Goal: Task Accomplishment & Management: Use online tool/utility

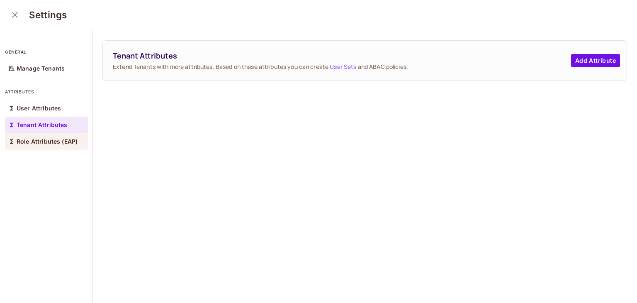
click at [53, 143] on p "Role Attributes (EAP)" at bounding box center [47, 141] width 61 height 7
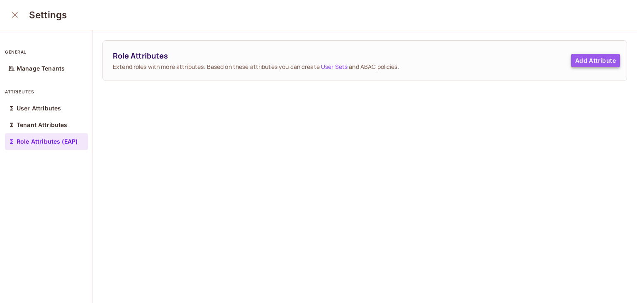
click at [577, 63] on button "Add Attribute" at bounding box center [595, 60] width 49 height 13
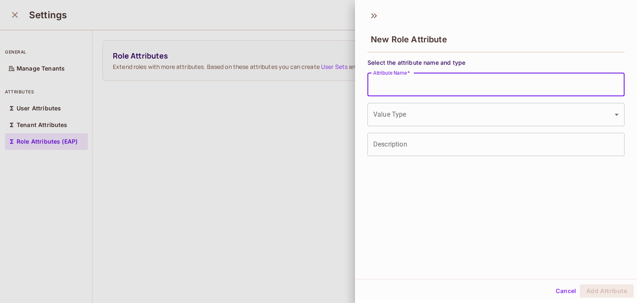
click at [436, 90] on input "Attribute Name   *" at bounding box center [495, 84] width 257 height 23
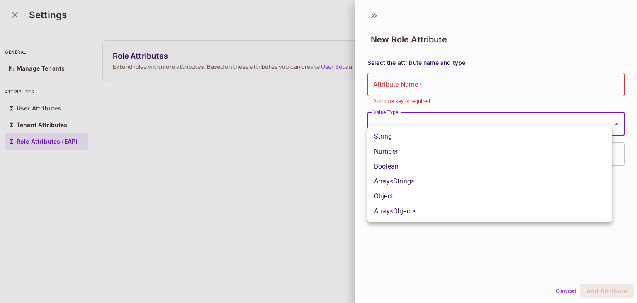
click at [390, 117] on body "Pro S [PERSON_NAME]-607 Projects Monitoring Settings Default Project Developmen…" at bounding box center [318, 151] width 637 height 303
click at [306, 120] on div at bounding box center [318, 151] width 637 height 303
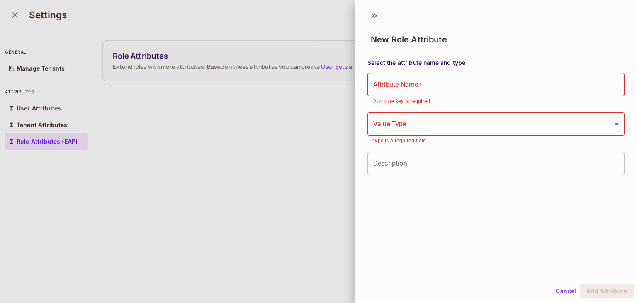
click at [35, 110] on div at bounding box center [318, 151] width 637 height 303
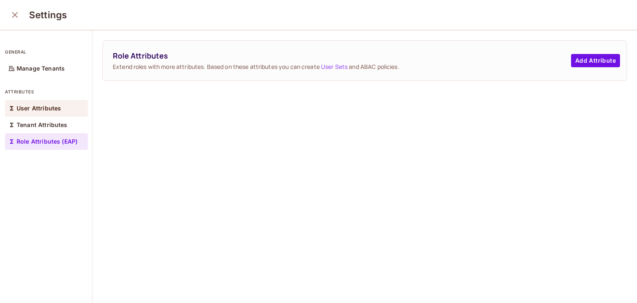
click at [35, 109] on p "User Attributes" at bounding box center [39, 108] width 44 height 7
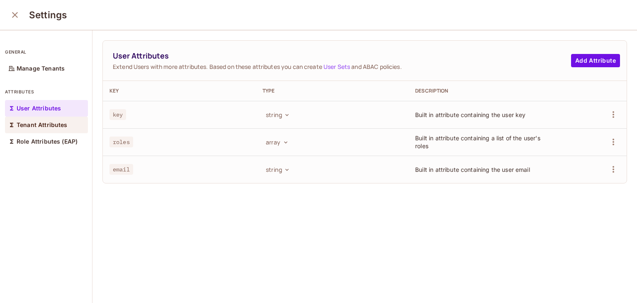
click at [38, 125] on p "Tenant Attributes" at bounding box center [42, 124] width 51 height 7
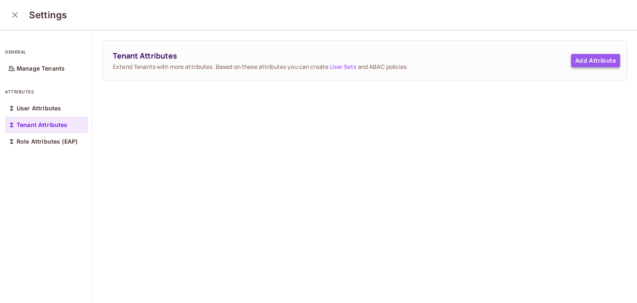
click at [571, 64] on button "Add Attribute" at bounding box center [595, 60] width 49 height 13
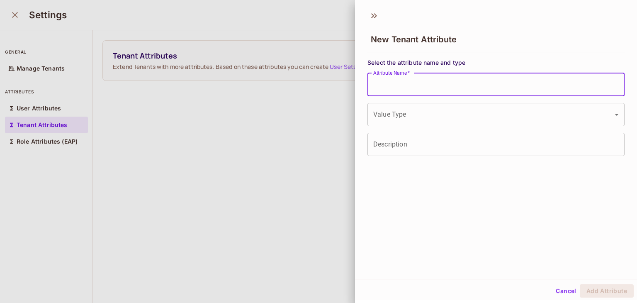
click at [437, 83] on input "Attribute Name   *" at bounding box center [495, 84] width 257 height 23
type input "*****"
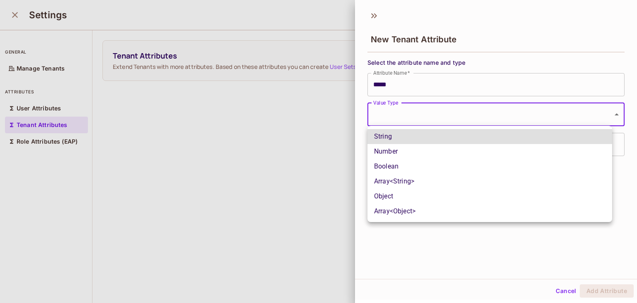
click at [393, 114] on body "Pro S [PERSON_NAME]-607 Projects Monitoring Settings Default Project Developmen…" at bounding box center [318, 151] width 637 height 303
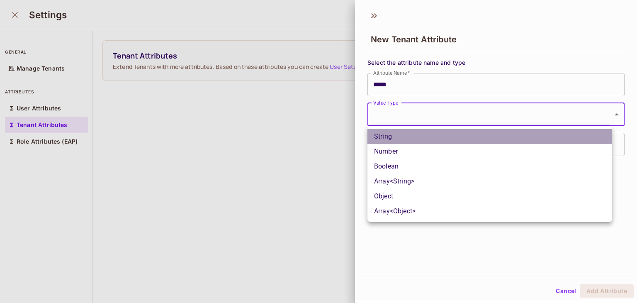
click at [382, 138] on li "String" at bounding box center [489, 136] width 245 height 15
type input "******"
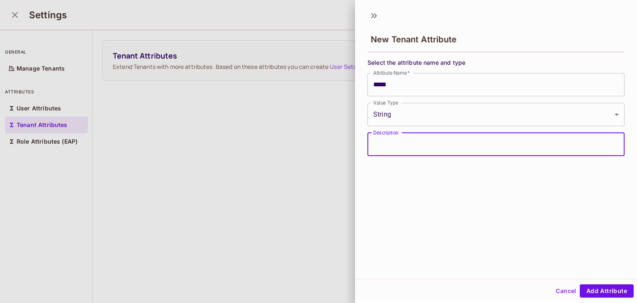
click at [389, 146] on input "Description" at bounding box center [495, 144] width 257 height 23
click at [596, 293] on button "Add Attribute" at bounding box center [607, 290] width 54 height 13
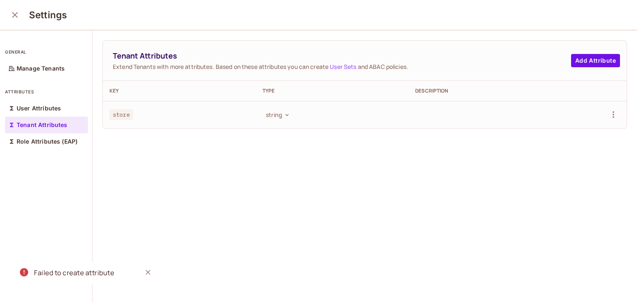
click at [361, 106] on td "string" at bounding box center [332, 114] width 153 height 27
click at [61, 108] on div "User Attributes" at bounding box center [46, 108] width 83 height 17
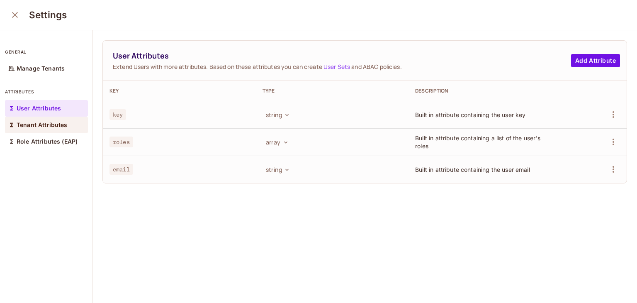
click at [35, 126] on p "Tenant Attributes" at bounding box center [42, 124] width 51 height 7
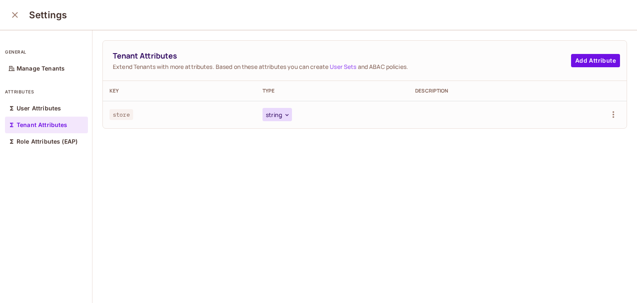
click at [286, 113] on icon "button" at bounding box center [287, 115] width 7 height 7
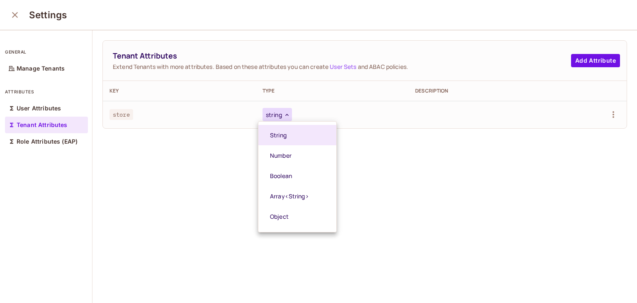
click at [16, 12] on div at bounding box center [318, 151] width 637 height 303
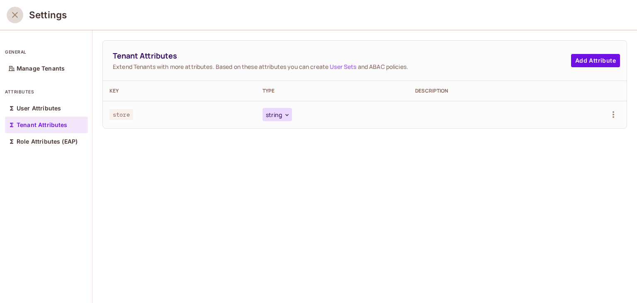
click at [15, 16] on icon "close" at bounding box center [15, 15] width 10 height 10
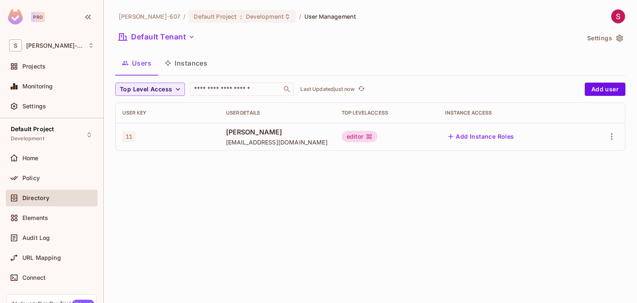
click at [196, 63] on button "Instances" at bounding box center [186, 63] width 56 height 21
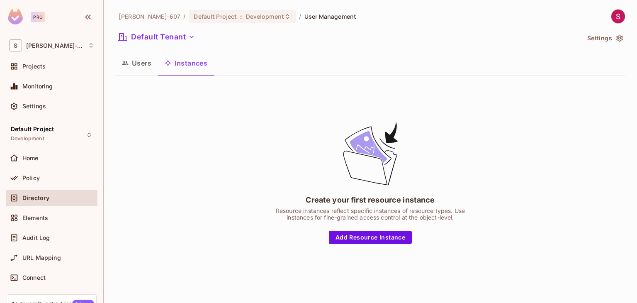
click at [135, 64] on button "Users" at bounding box center [136, 63] width 43 height 21
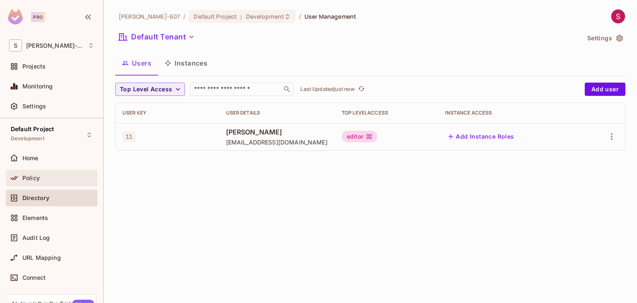
click at [44, 175] on div "Policy" at bounding box center [58, 178] width 72 height 7
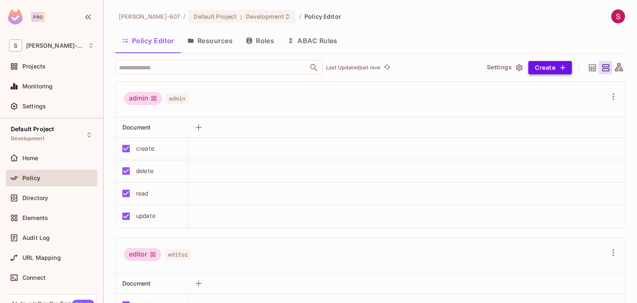
click at [545, 70] on button "Create" at bounding box center [550, 67] width 44 height 13
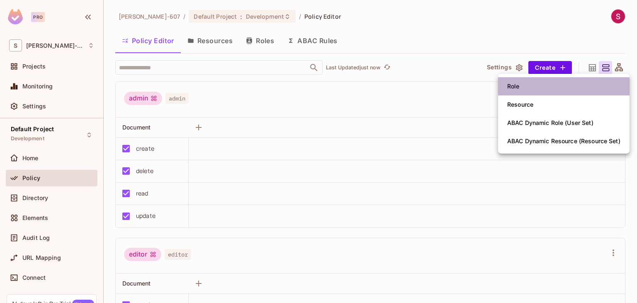
click at [513, 87] on div "Role" at bounding box center [513, 86] width 12 height 8
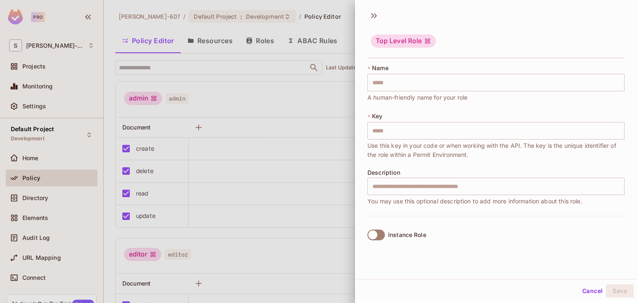
click at [316, 84] on div at bounding box center [318, 151] width 637 height 303
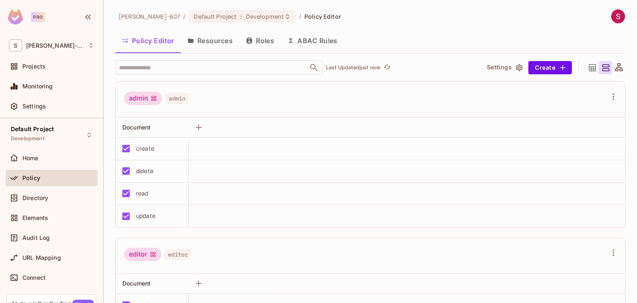
click at [209, 42] on button "Resources" at bounding box center [210, 40] width 58 height 21
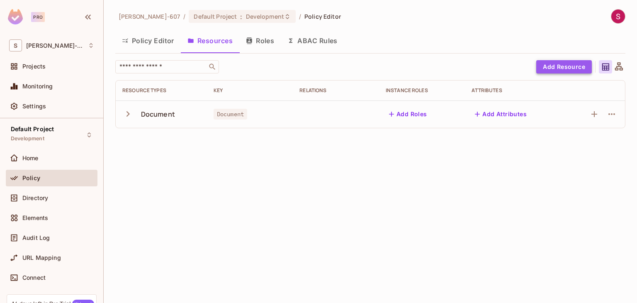
click at [567, 64] on button "Add Resource" at bounding box center [564, 66] width 56 height 13
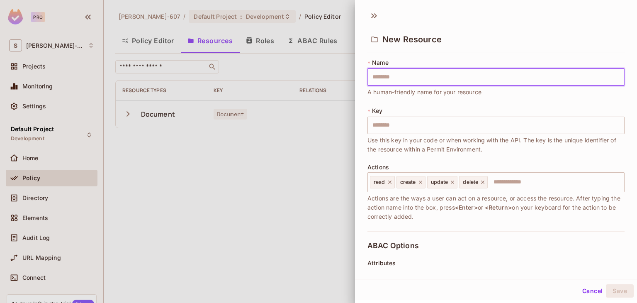
click at [381, 78] on input "text" at bounding box center [495, 76] width 257 height 17
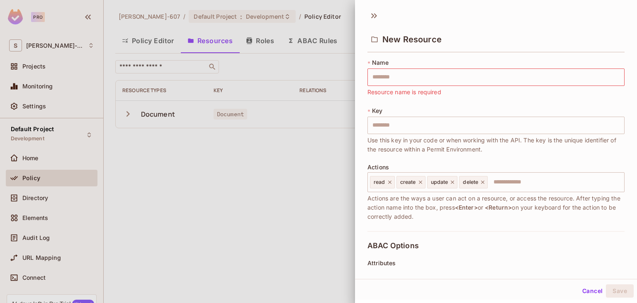
click at [521, 114] on div "* Key ​ Use this key in your code or when working with the API. The key is the …" at bounding box center [495, 130] width 257 height 47
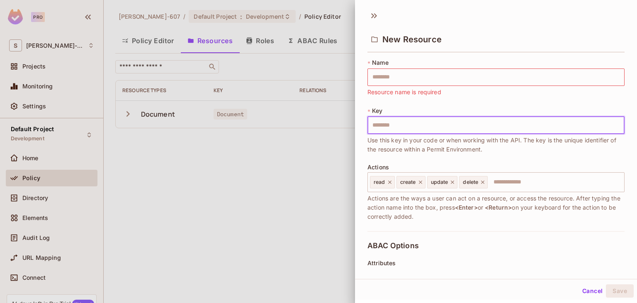
click at [387, 124] on input "text" at bounding box center [495, 124] width 257 height 17
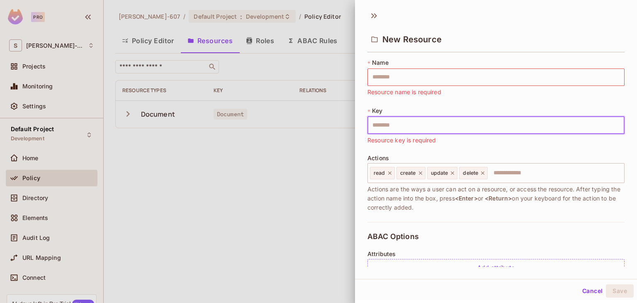
click at [386, 121] on input "text" at bounding box center [495, 124] width 257 height 17
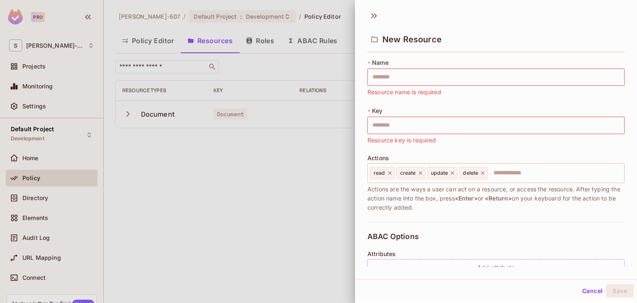
click at [259, 143] on div at bounding box center [318, 151] width 637 height 303
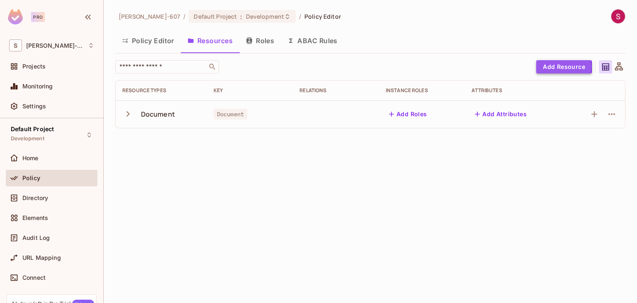
click at [542, 67] on button "Add Resource" at bounding box center [564, 66] width 56 height 13
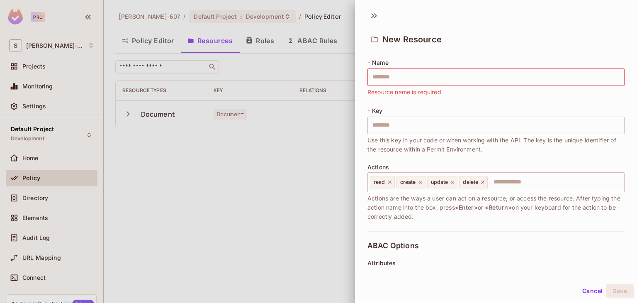
click at [272, 166] on div at bounding box center [318, 151] width 637 height 303
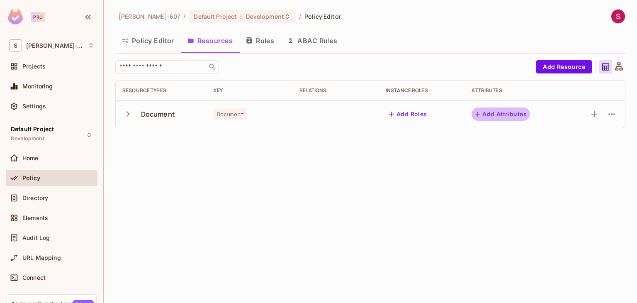
click at [496, 116] on button "Add Attributes" at bounding box center [500, 113] width 58 height 13
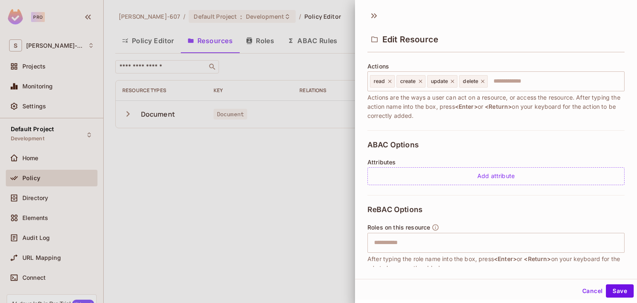
scroll to position [153, 0]
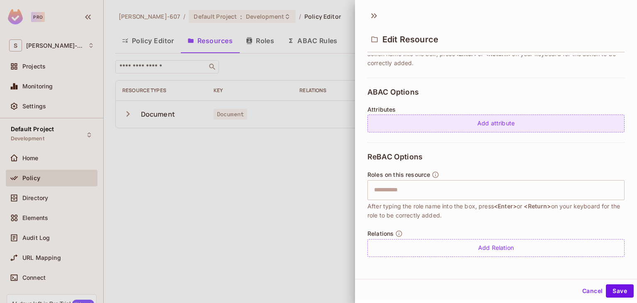
click at [462, 120] on div "Add attribute" at bounding box center [495, 123] width 257 height 18
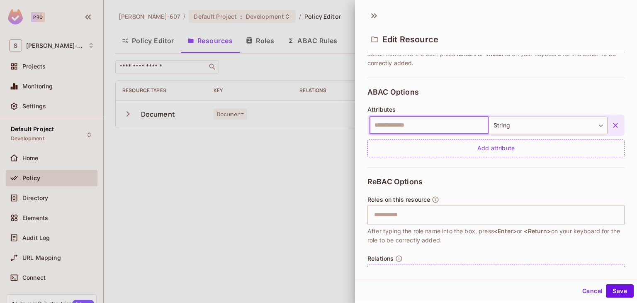
click at [421, 123] on input "text" at bounding box center [428, 124] width 119 height 17
type input "*"
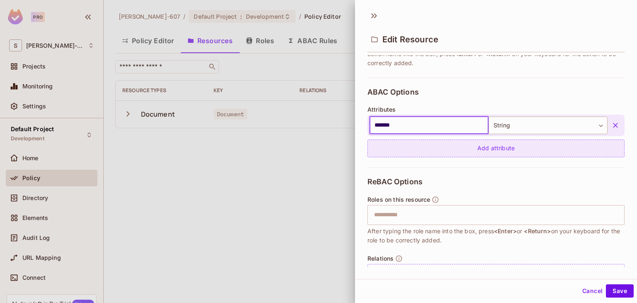
type input "*******"
click at [498, 149] on div "Add attribute" at bounding box center [495, 148] width 257 height 18
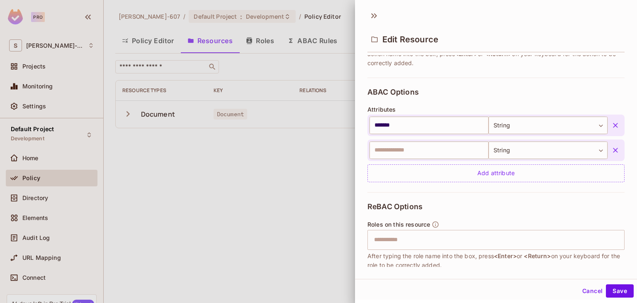
click at [609, 150] on button "button" at bounding box center [615, 150] width 15 height 15
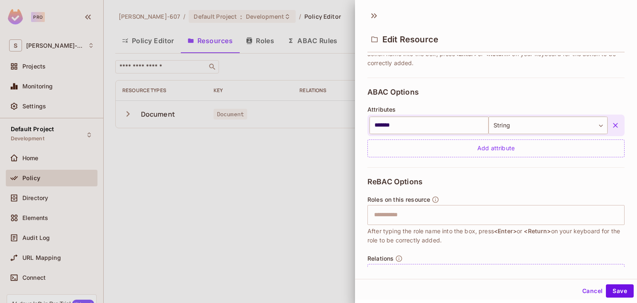
scroll to position [178, 0]
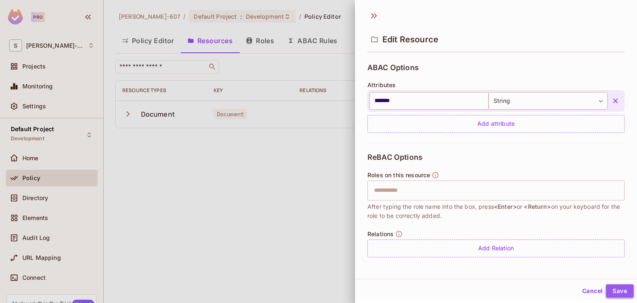
click at [608, 295] on button "Save" at bounding box center [620, 290] width 28 height 13
